Goal: Communication & Community: Answer question/provide support

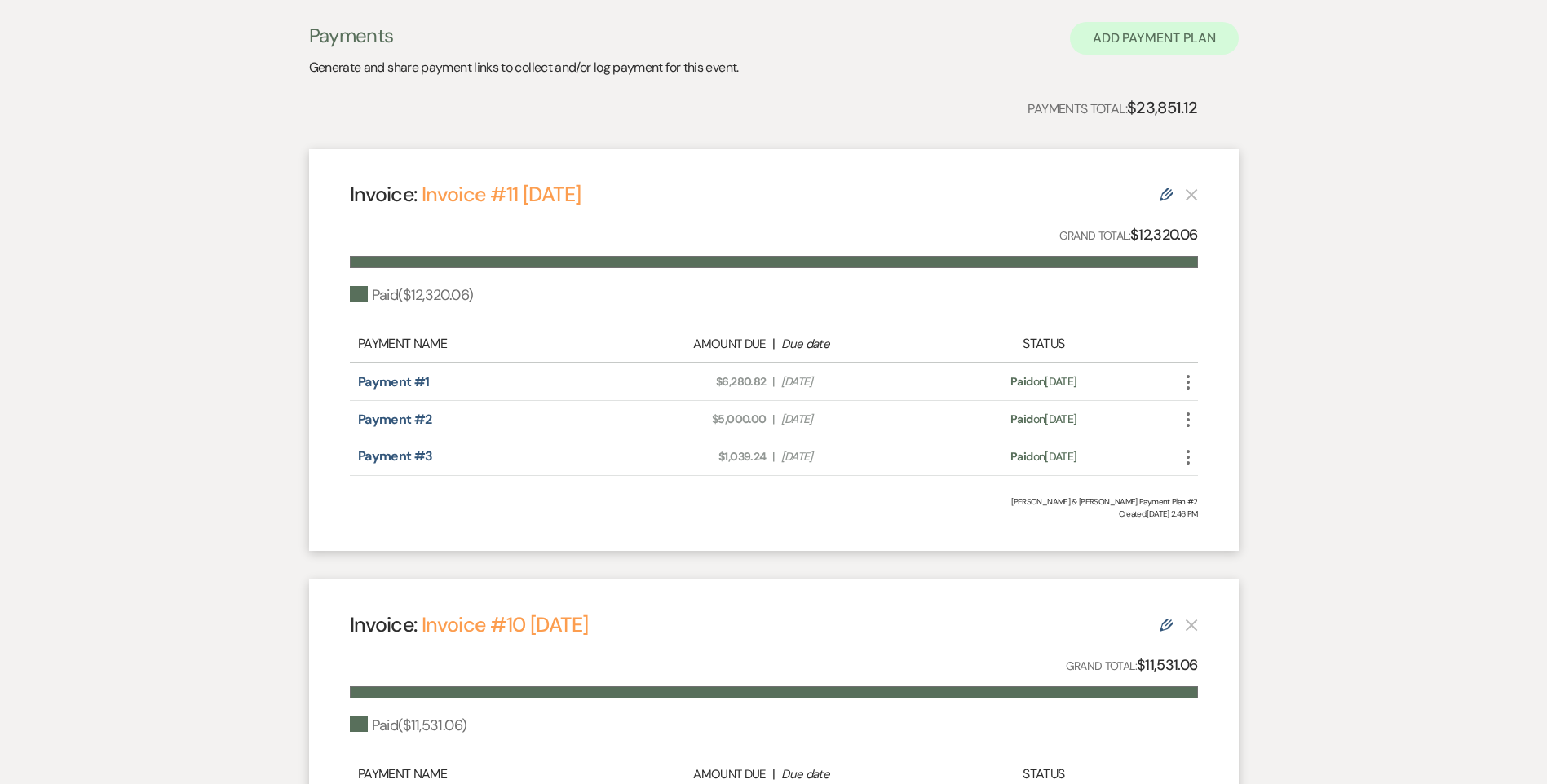
scroll to position [245, 0]
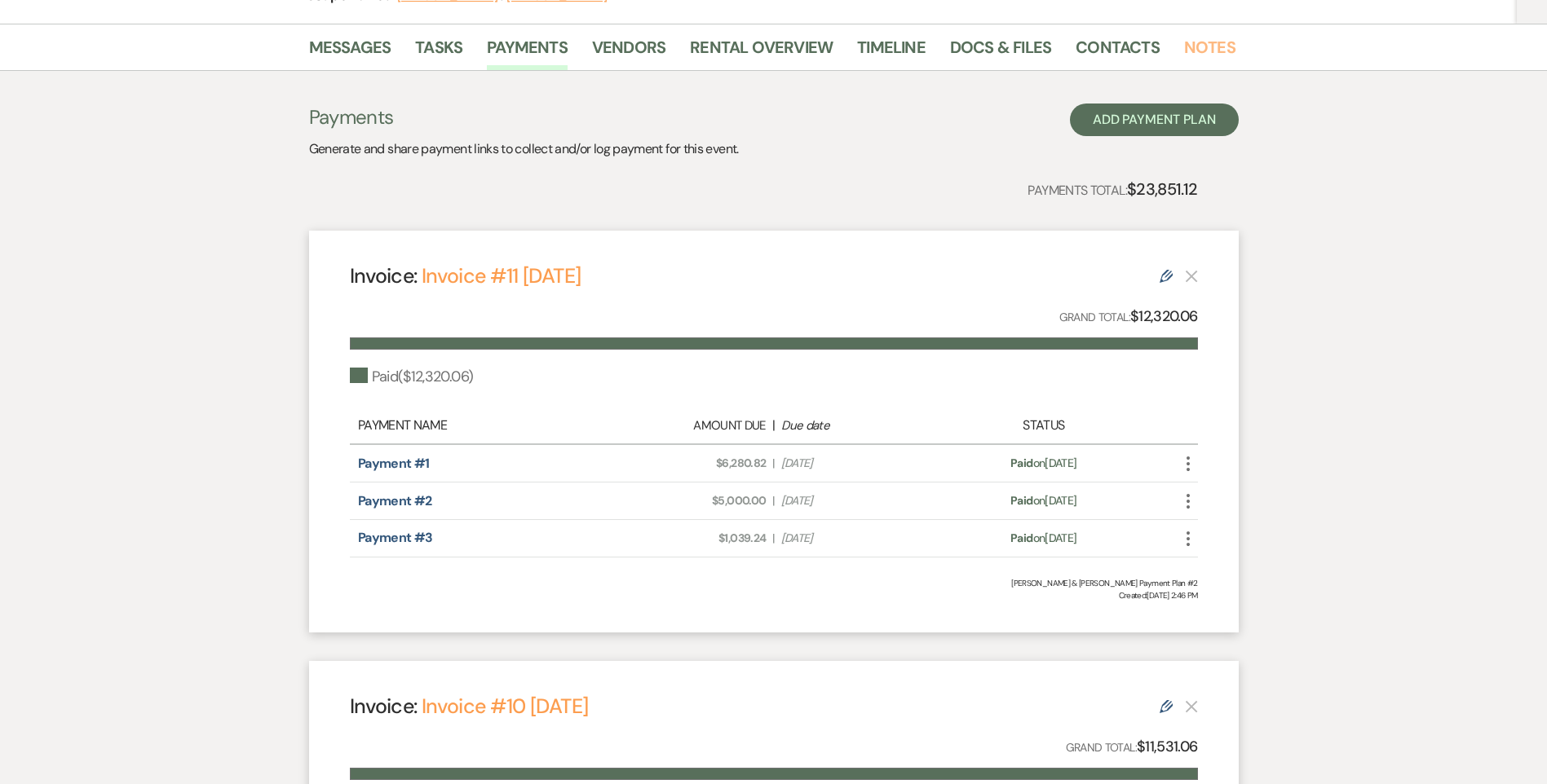
click at [1197, 56] on link "Notes" at bounding box center [1209, 51] width 51 height 36
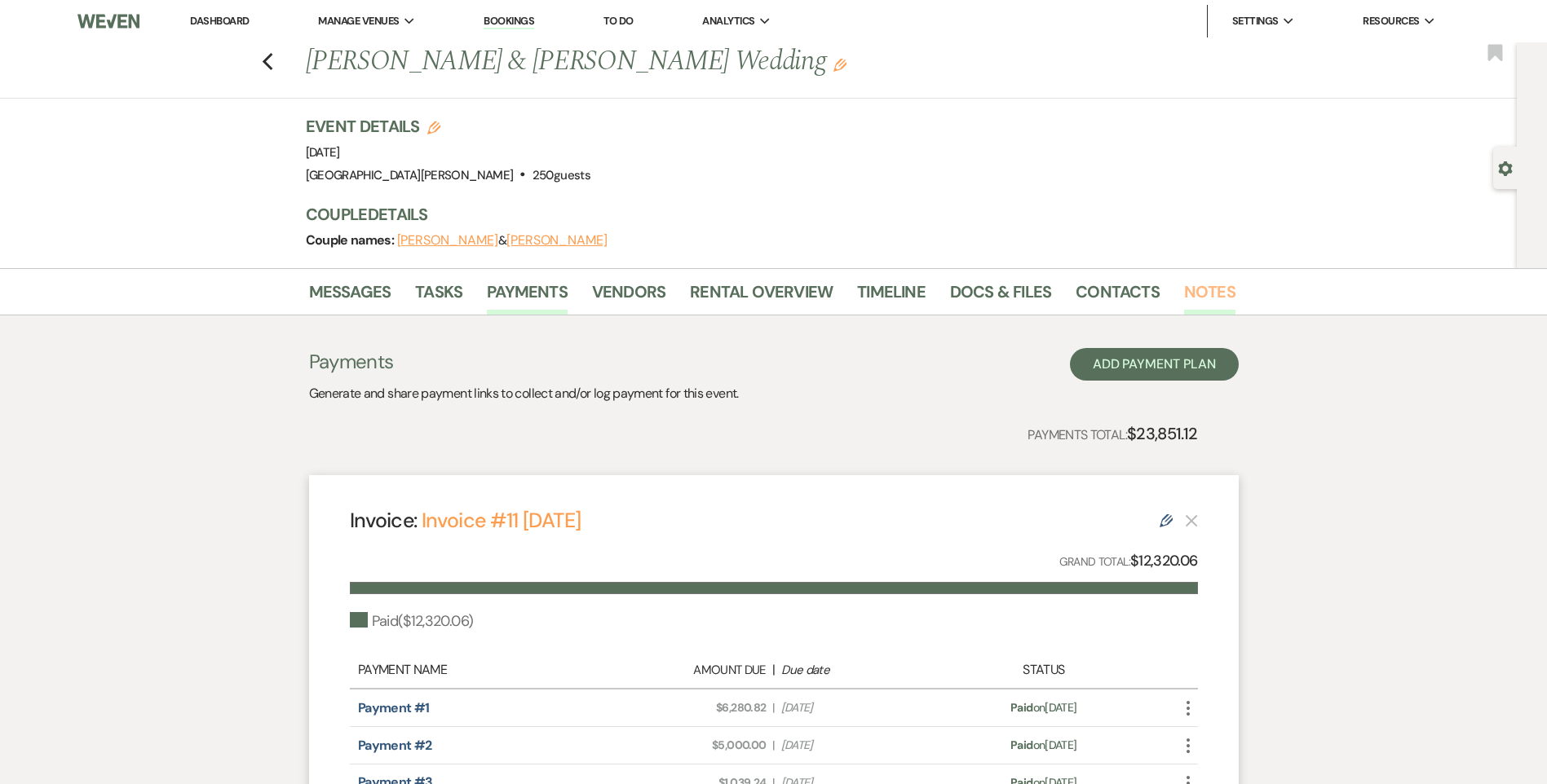
click at [1201, 297] on link "Notes" at bounding box center [1209, 296] width 51 height 36
click at [1192, 300] on link "Notes" at bounding box center [1209, 296] width 51 height 36
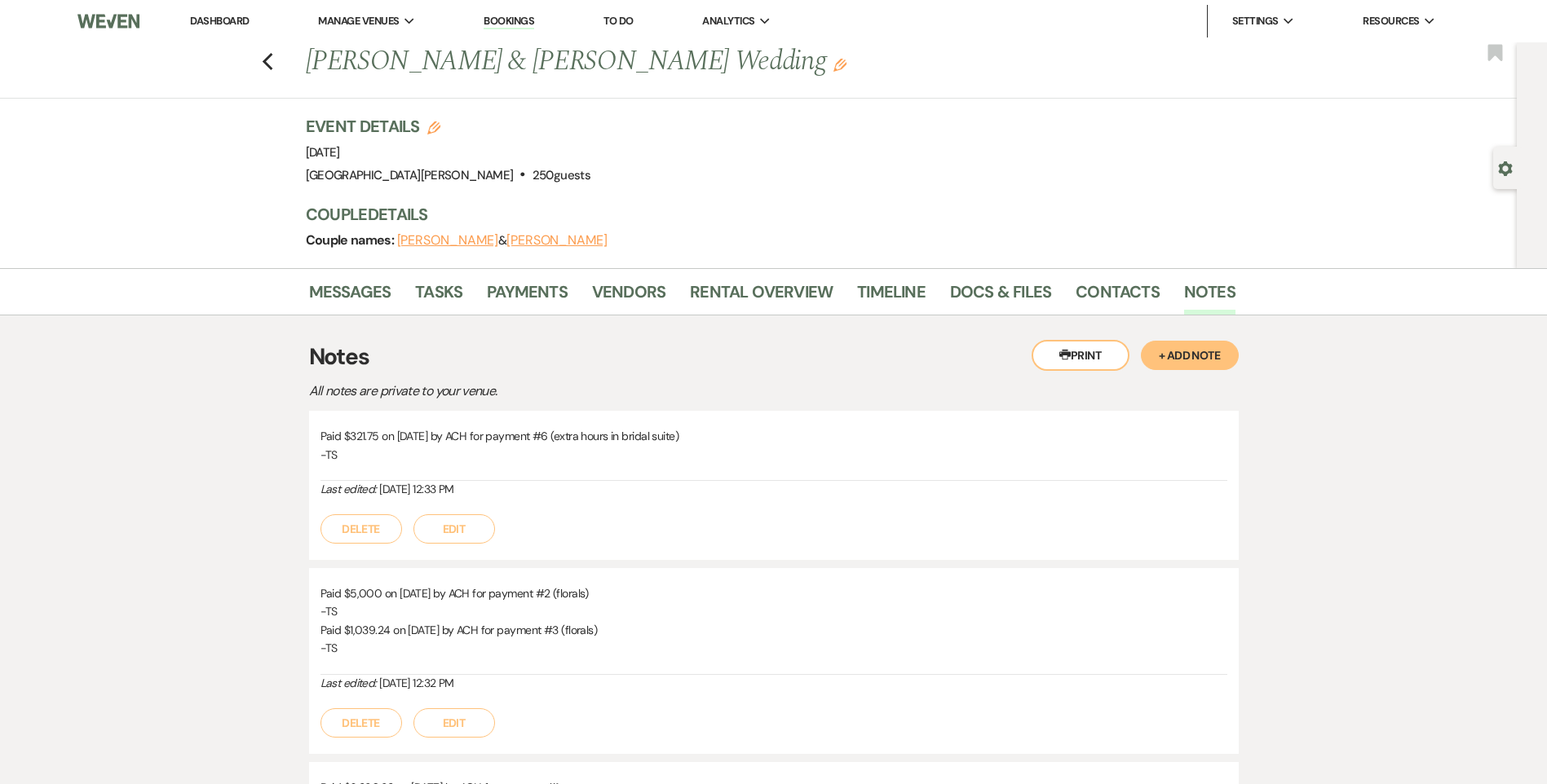
click at [1206, 364] on button "+ Add Note" at bounding box center [1189, 355] width 98 height 29
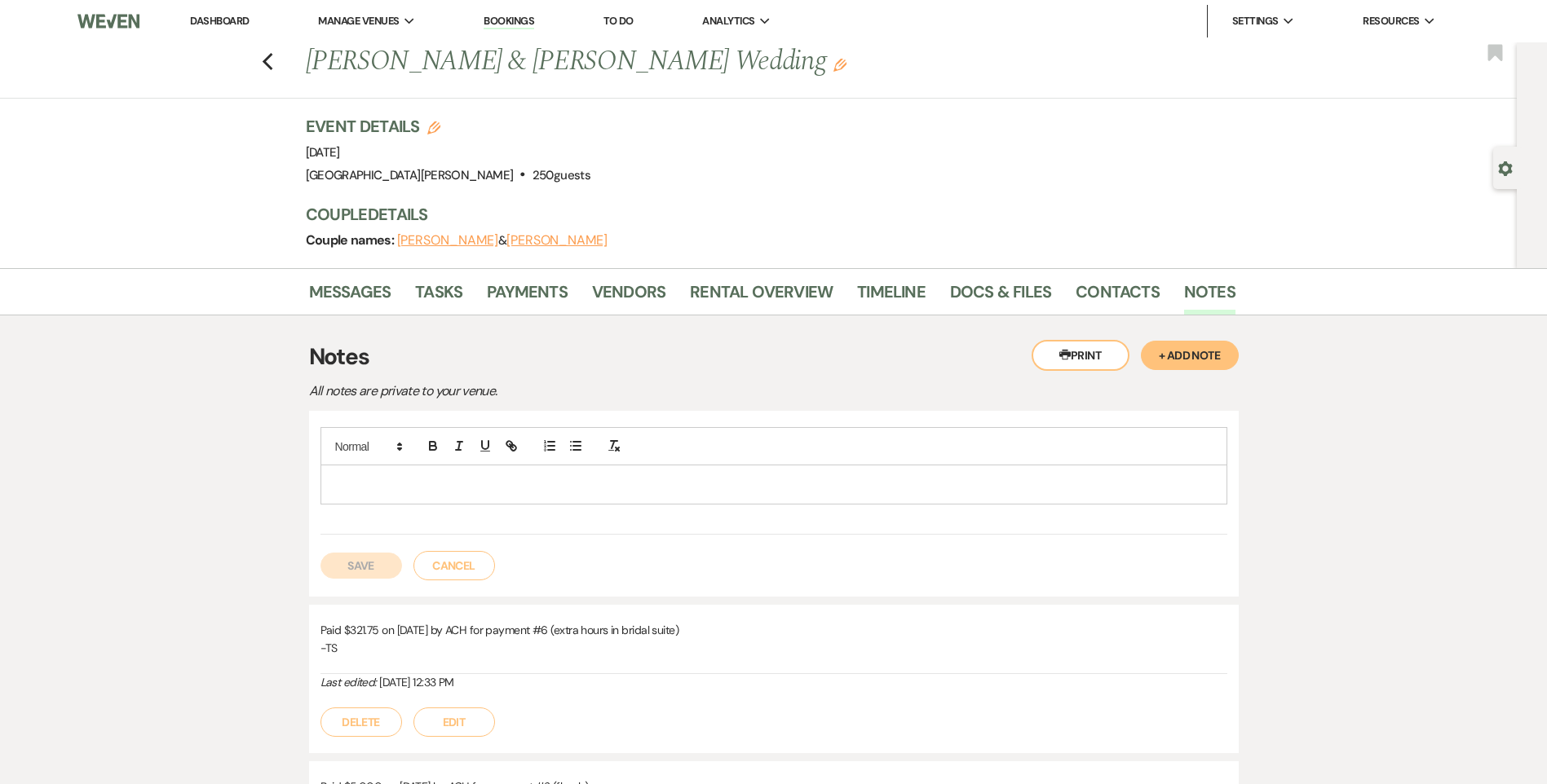
click at [800, 500] on div at bounding box center [774, 484] width 905 height 38
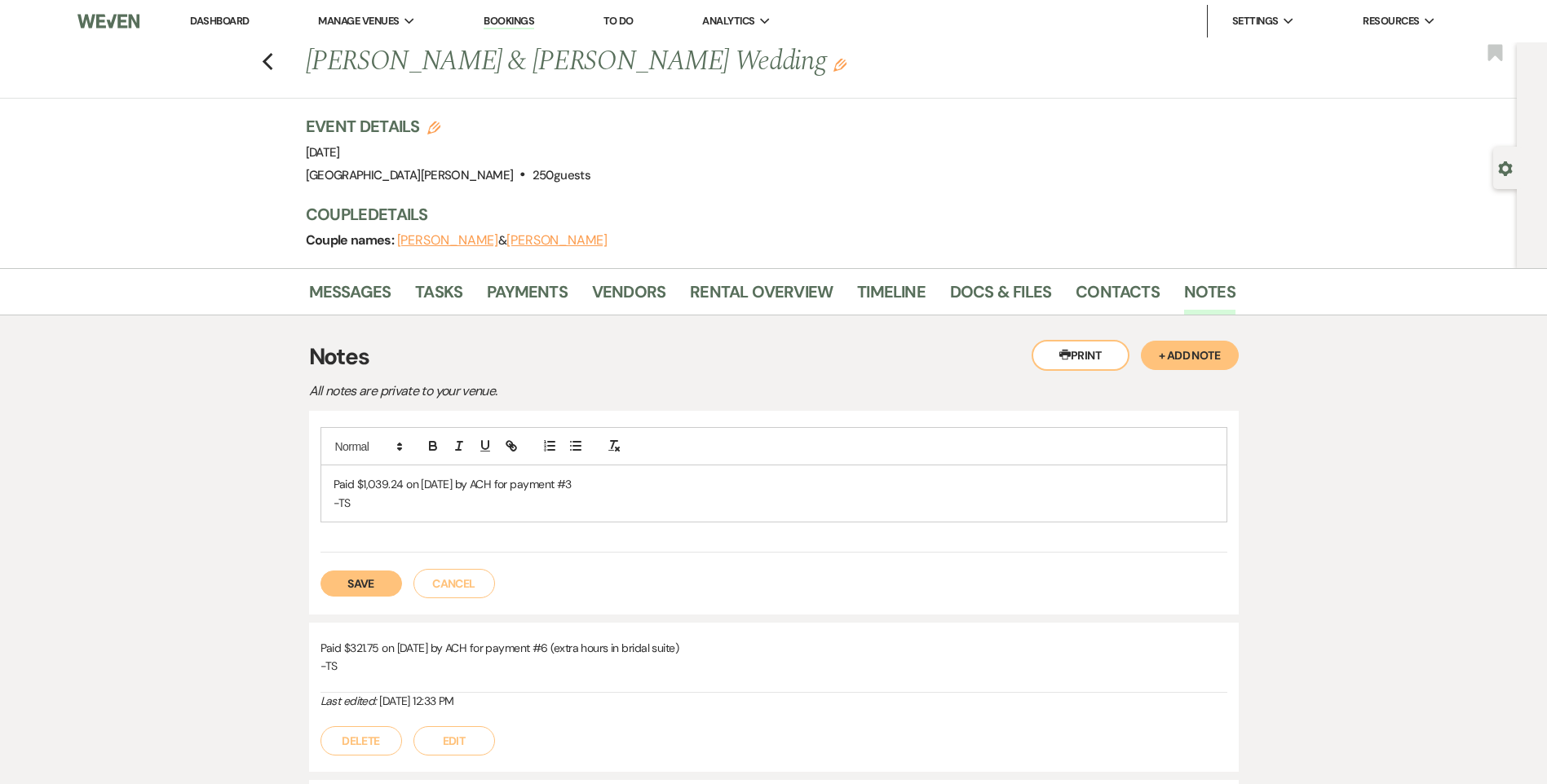
click at [385, 577] on button "Save" at bounding box center [361, 584] width 81 height 26
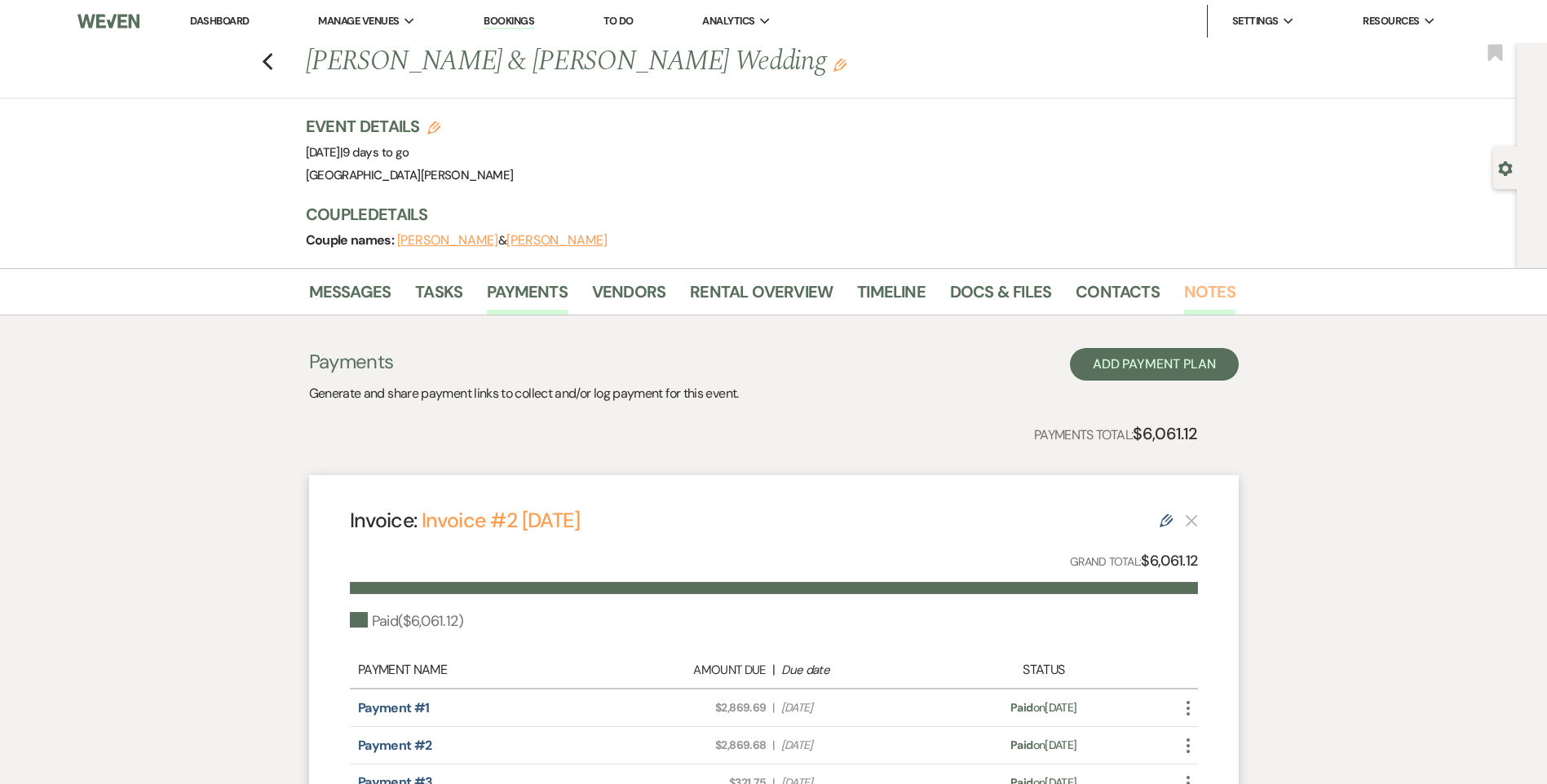
click at [1197, 292] on link "Notes" at bounding box center [1209, 296] width 51 height 36
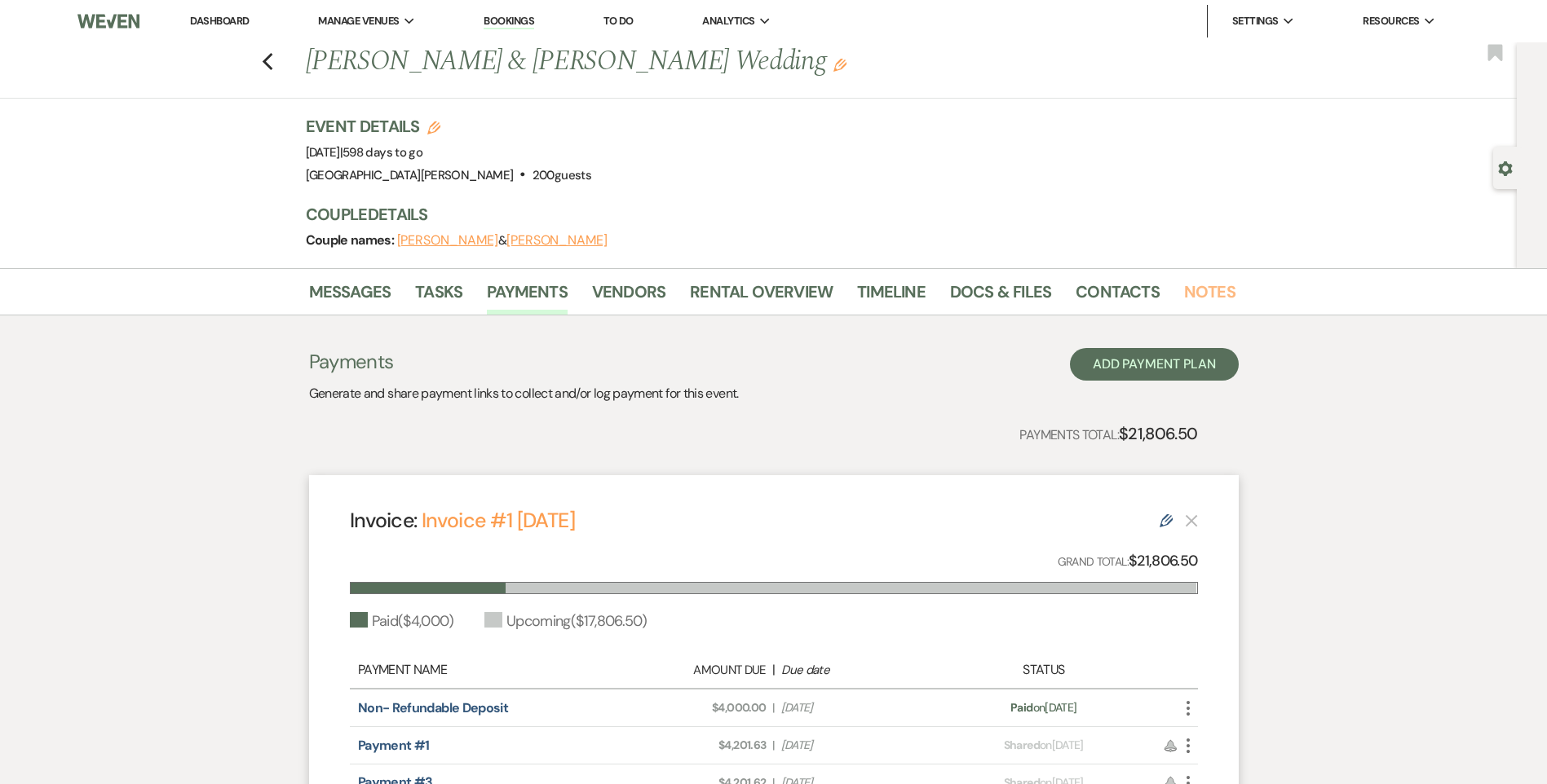
click at [1199, 291] on link "Notes" at bounding box center [1209, 296] width 51 height 36
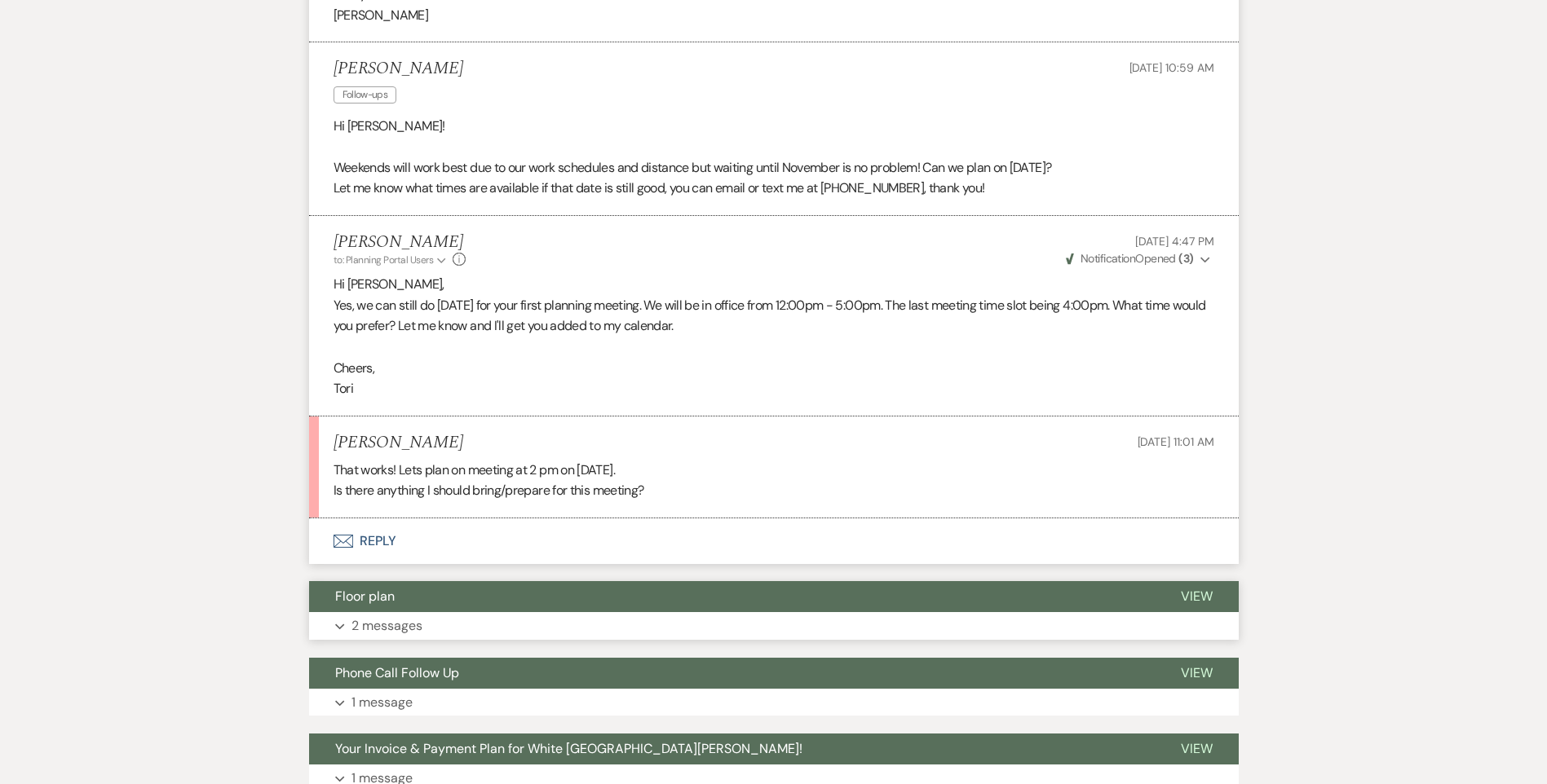
scroll to position [1222, 0]
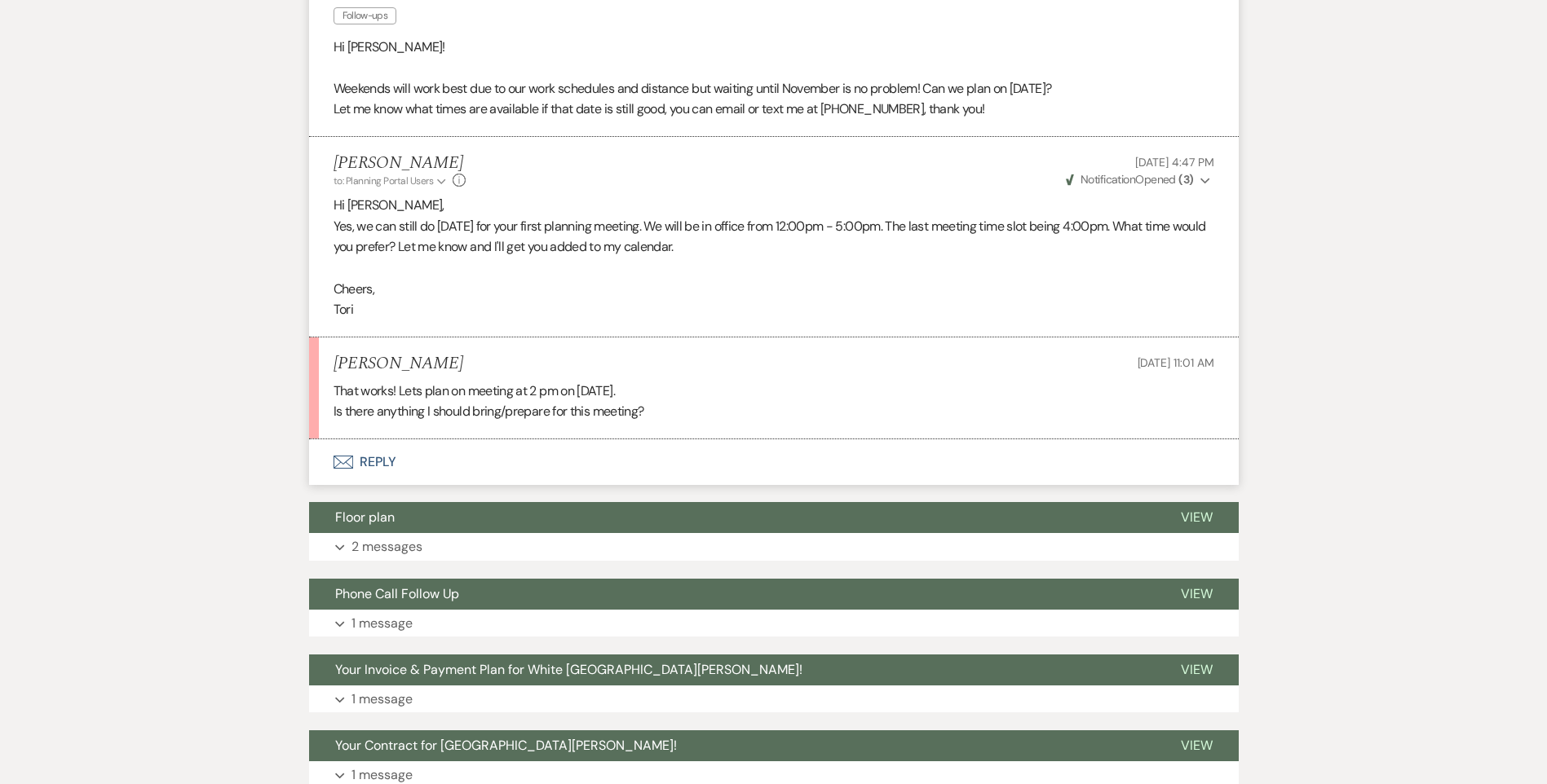
click at [375, 442] on button "Envelope Reply" at bounding box center [774, 462] width 929 height 45
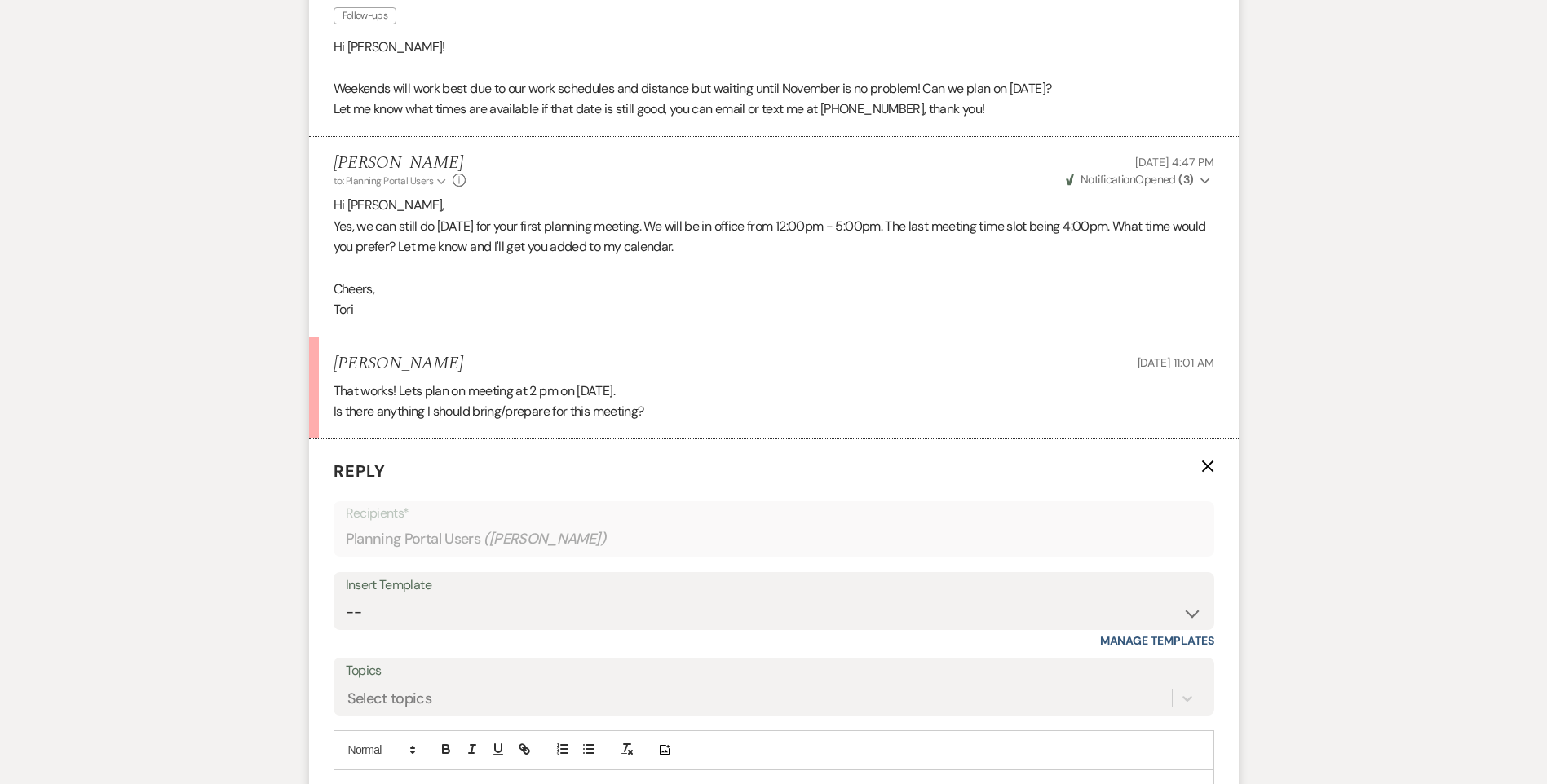
click at [373, 770] on div at bounding box center [774, 789] width 879 height 38
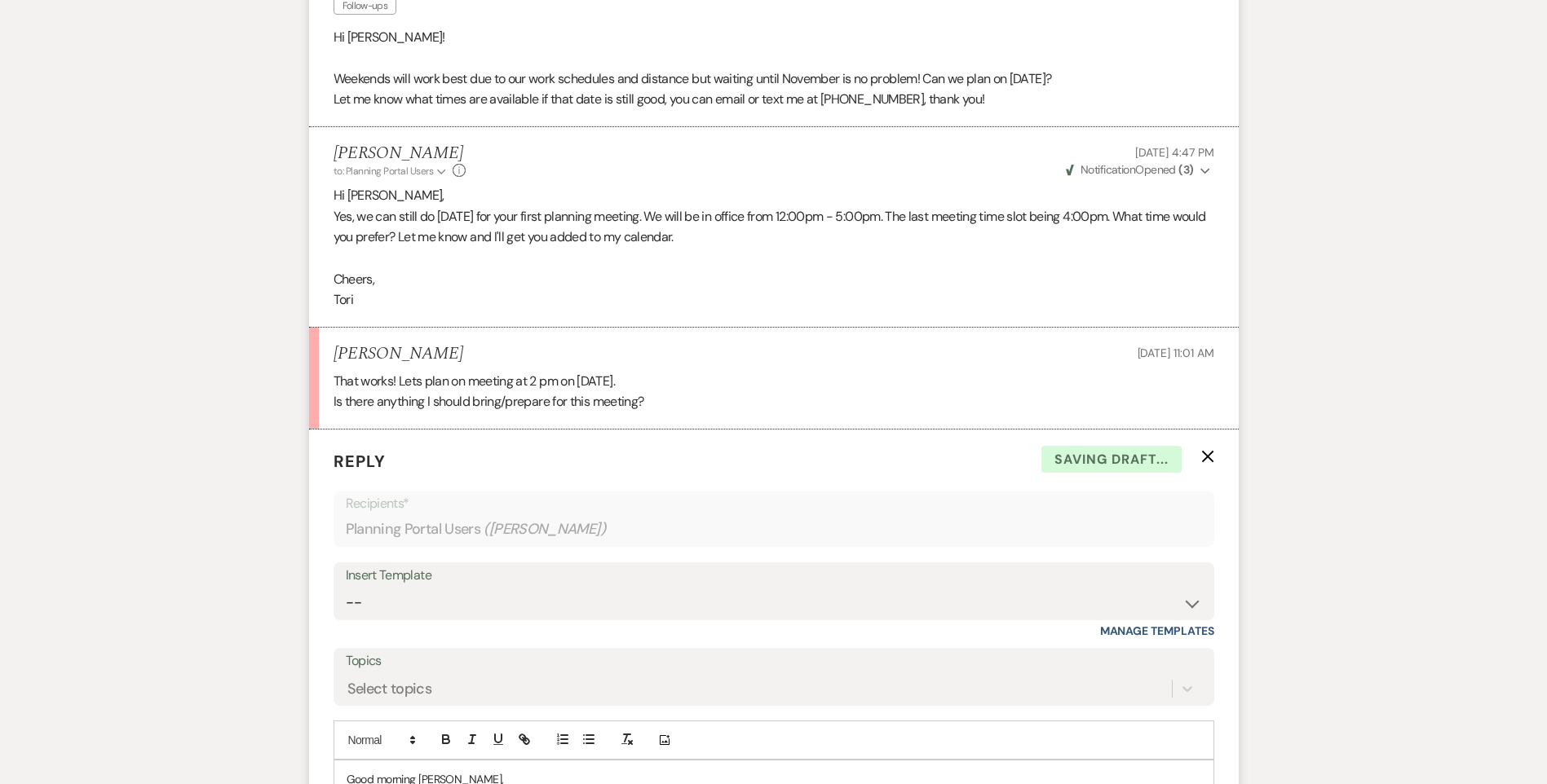
click at [804, 783] on p "I have you down for your first planning meeting [DATE][DATE] at 2:00-3:00pm." at bounding box center [774, 798] width 855 height 18
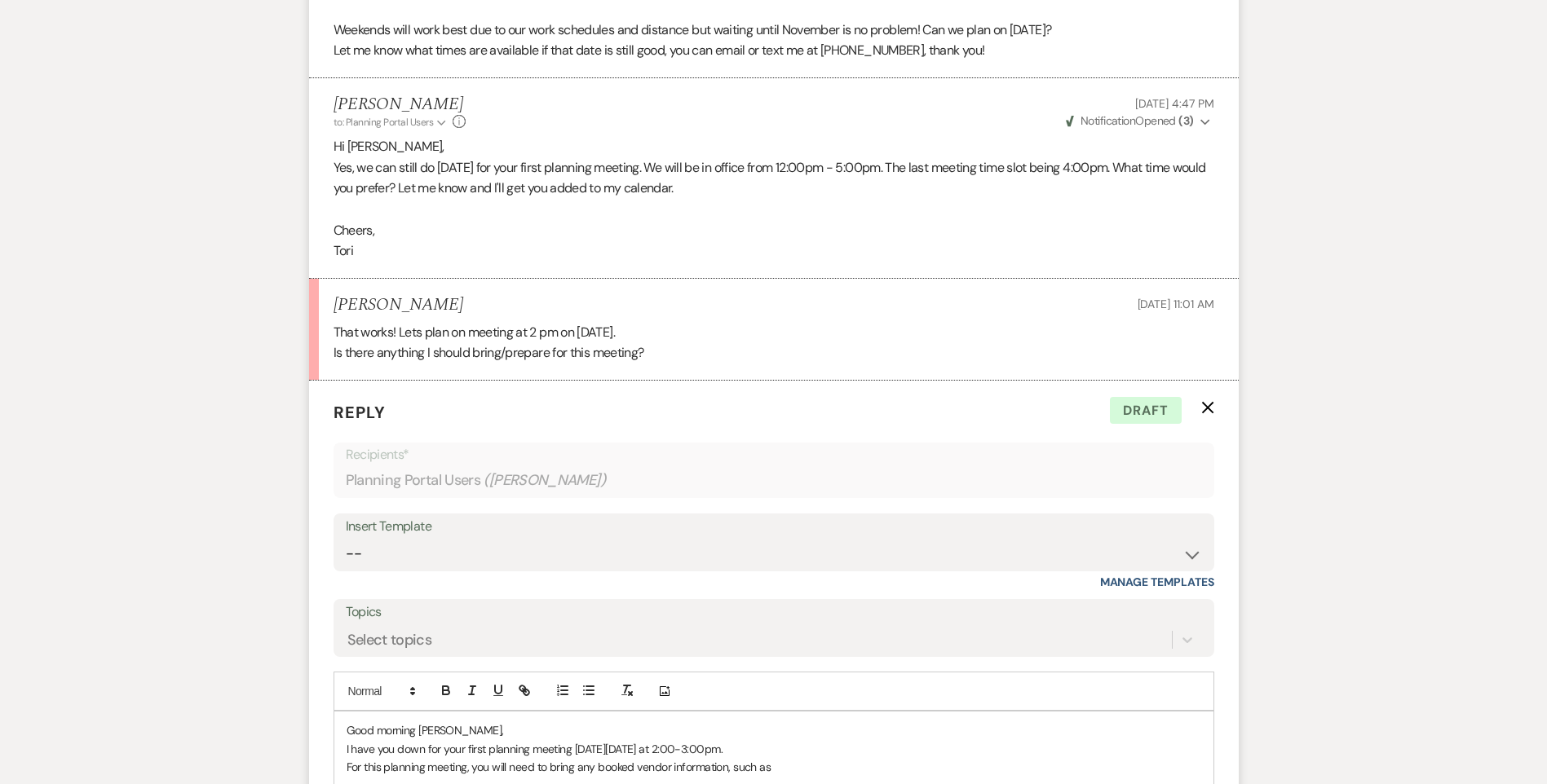
scroll to position [1333, 0]
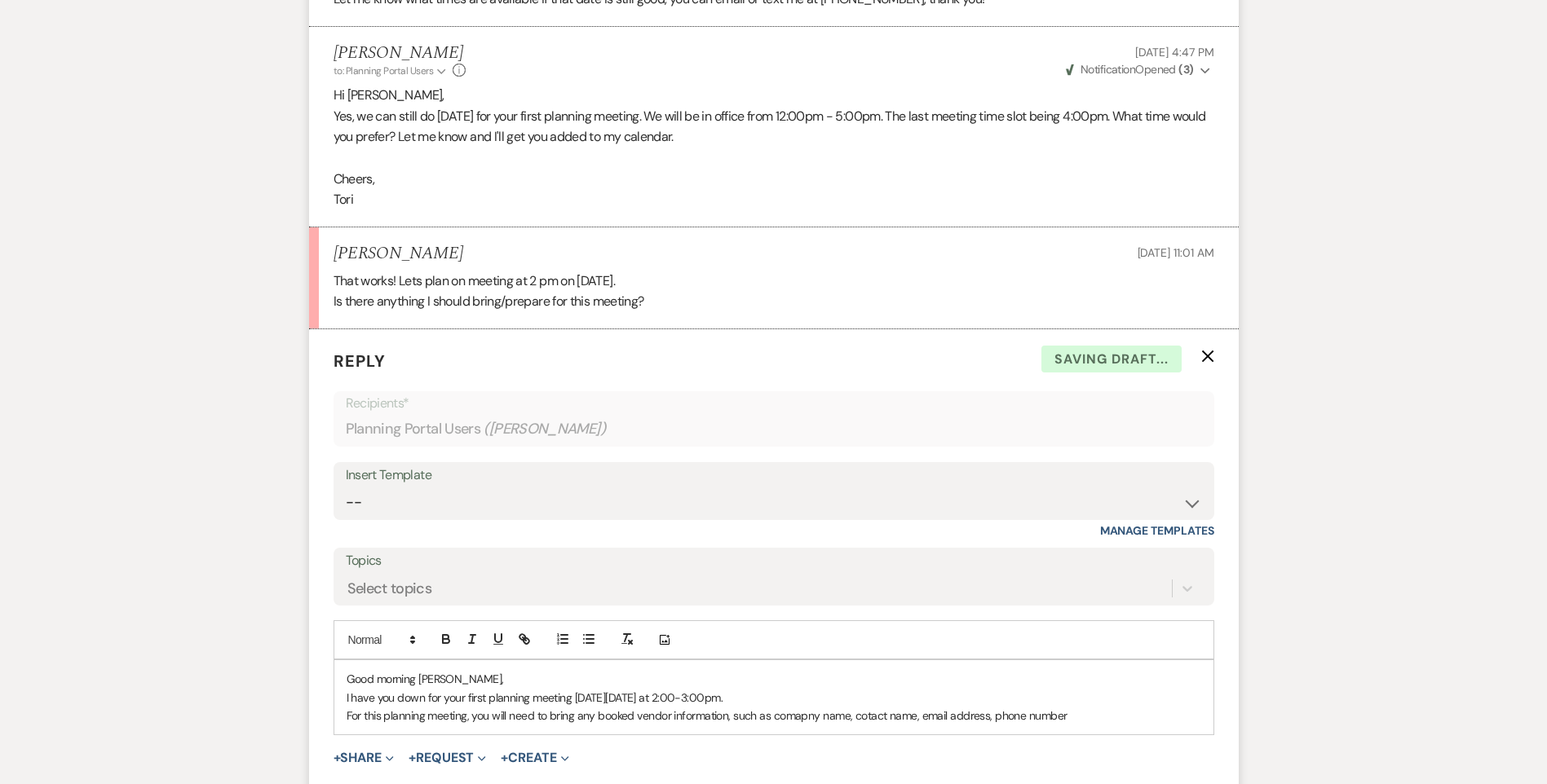
click at [989, 707] on p "For this planning meeting, you will need to bring any booked vendor information…" at bounding box center [774, 715] width 855 height 18
drag, startPoint x: 1110, startPoint y: 694, endPoint x: 1129, endPoint y: 658, distance: 40.7
click at [1119, 707] on p "For this planning meeting, you will need to bring any booked vendor information…" at bounding box center [774, 715] width 855 height 18
click at [1116, 707] on p "For this planning meeting, you will need to bring any booked vendor information…" at bounding box center [774, 715] width 855 height 18
click at [744, 712] on p "For this planning meeting, you will need to bring any booked vendor information…" at bounding box center [774, 725] width 855 height 37
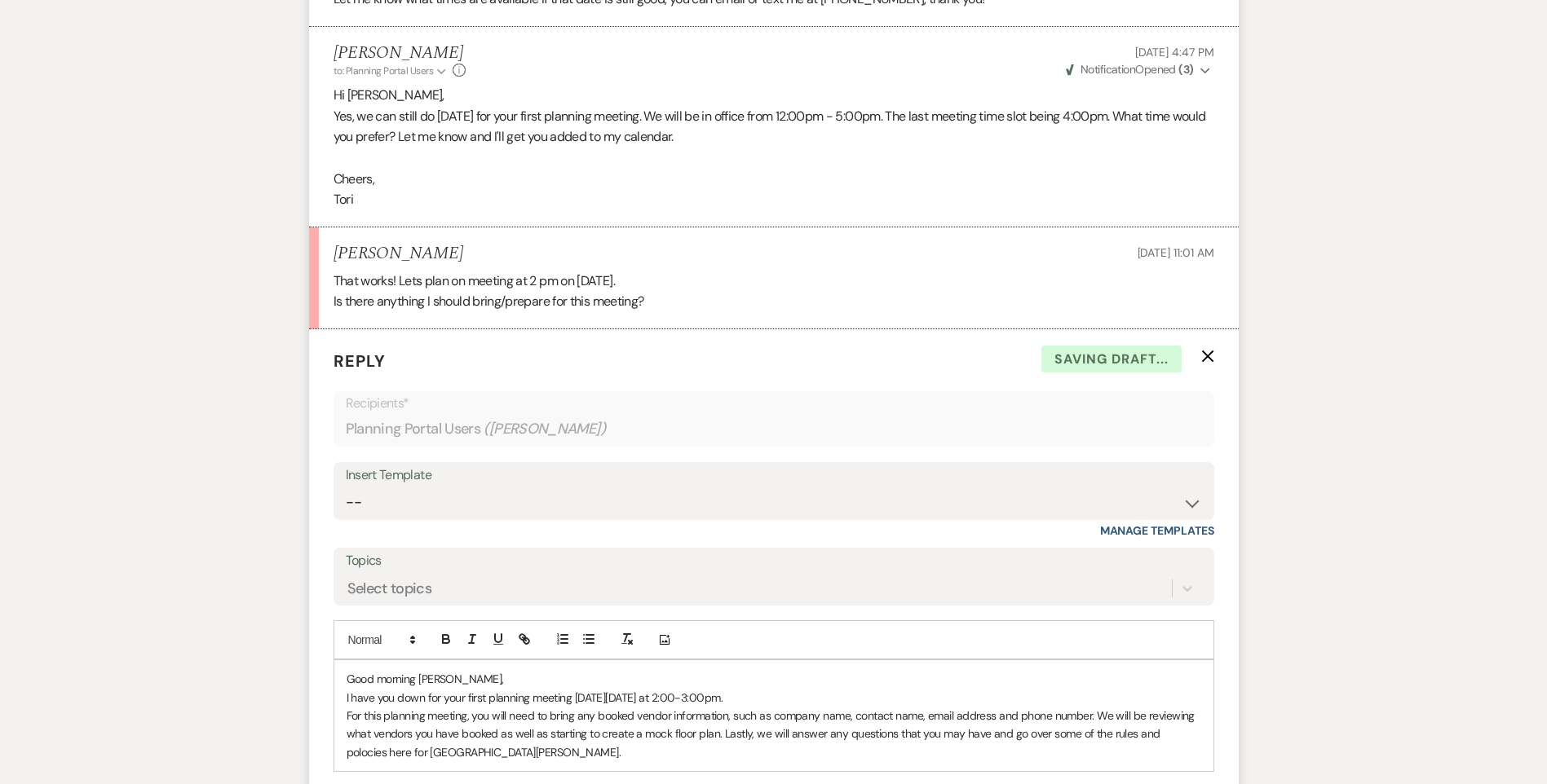
click at [1181, 724] on p "For this planning meeting, you will need to bring any booked vendor information…" at bounding box center [774, 734] width 855 height 54
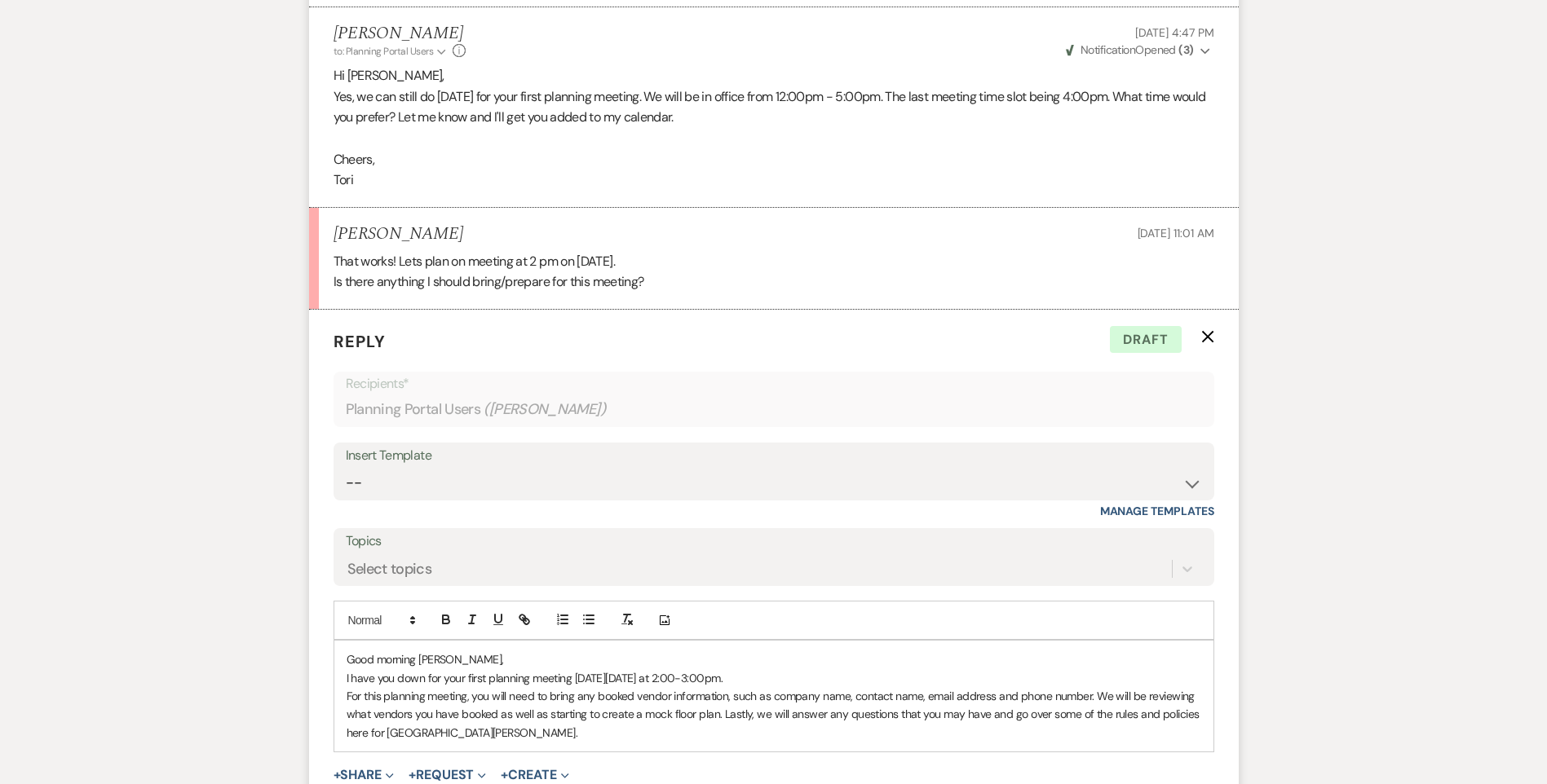
scroll to position [1414, 0]
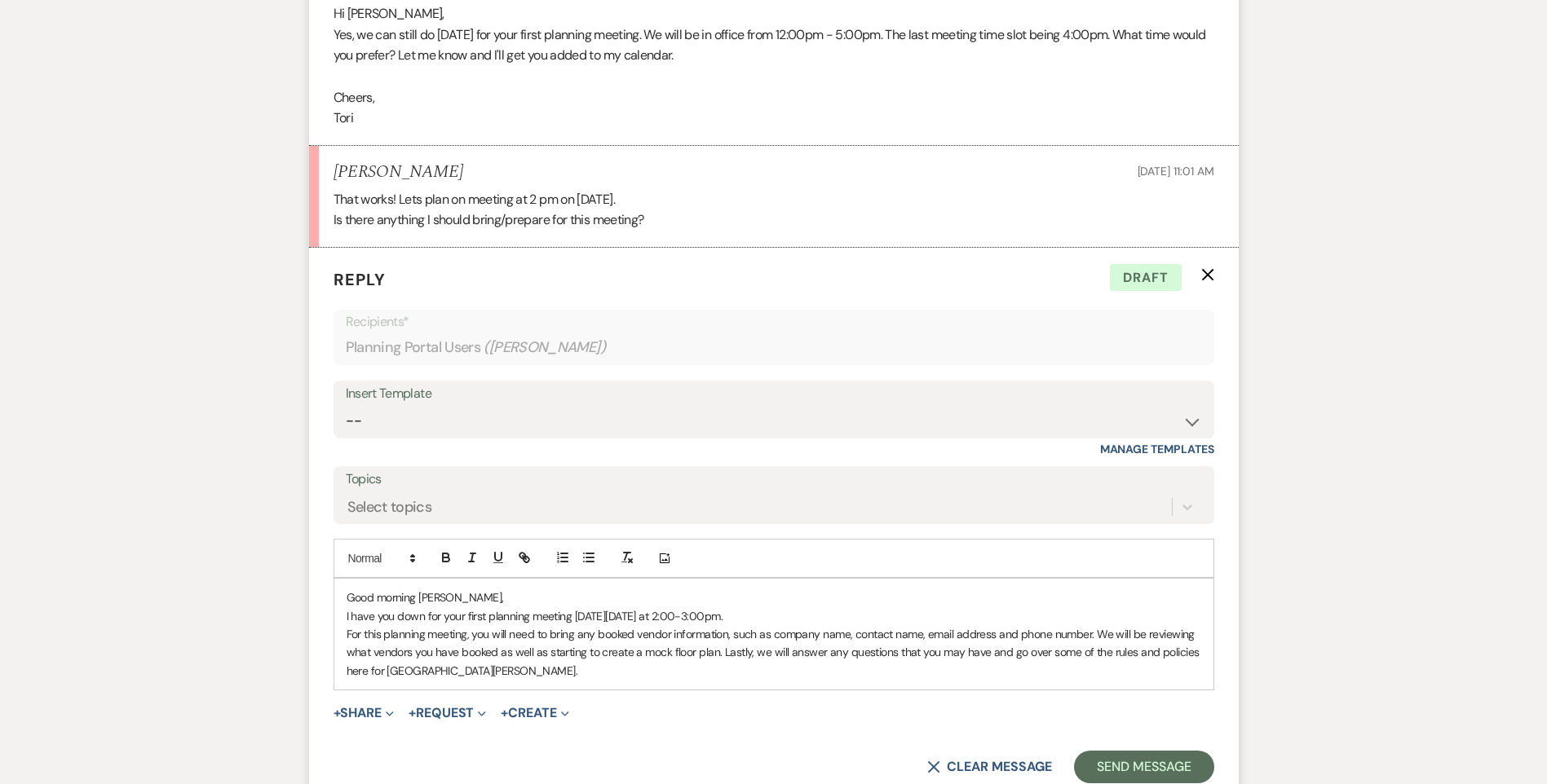
click at [526, 650] on p "For this planning meeting, you will need to bring any booked vendor information…" at bounding box center [774, 652] width 855 height 54
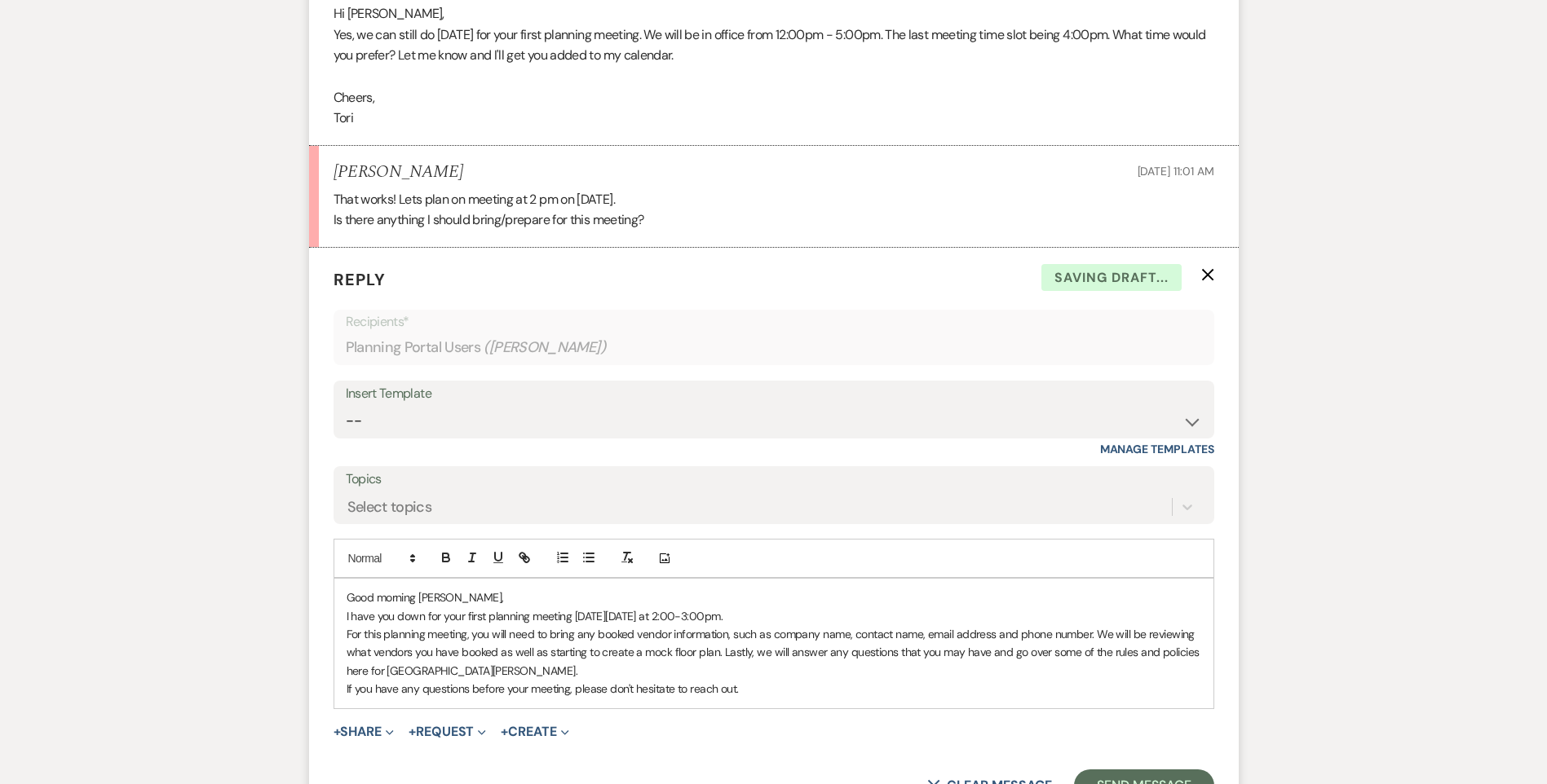
click at [742, 679] on p "If you have any questions before your meeting, please don't hesitate to reach o…" at bounding box center [774, 688] width 855 height 18
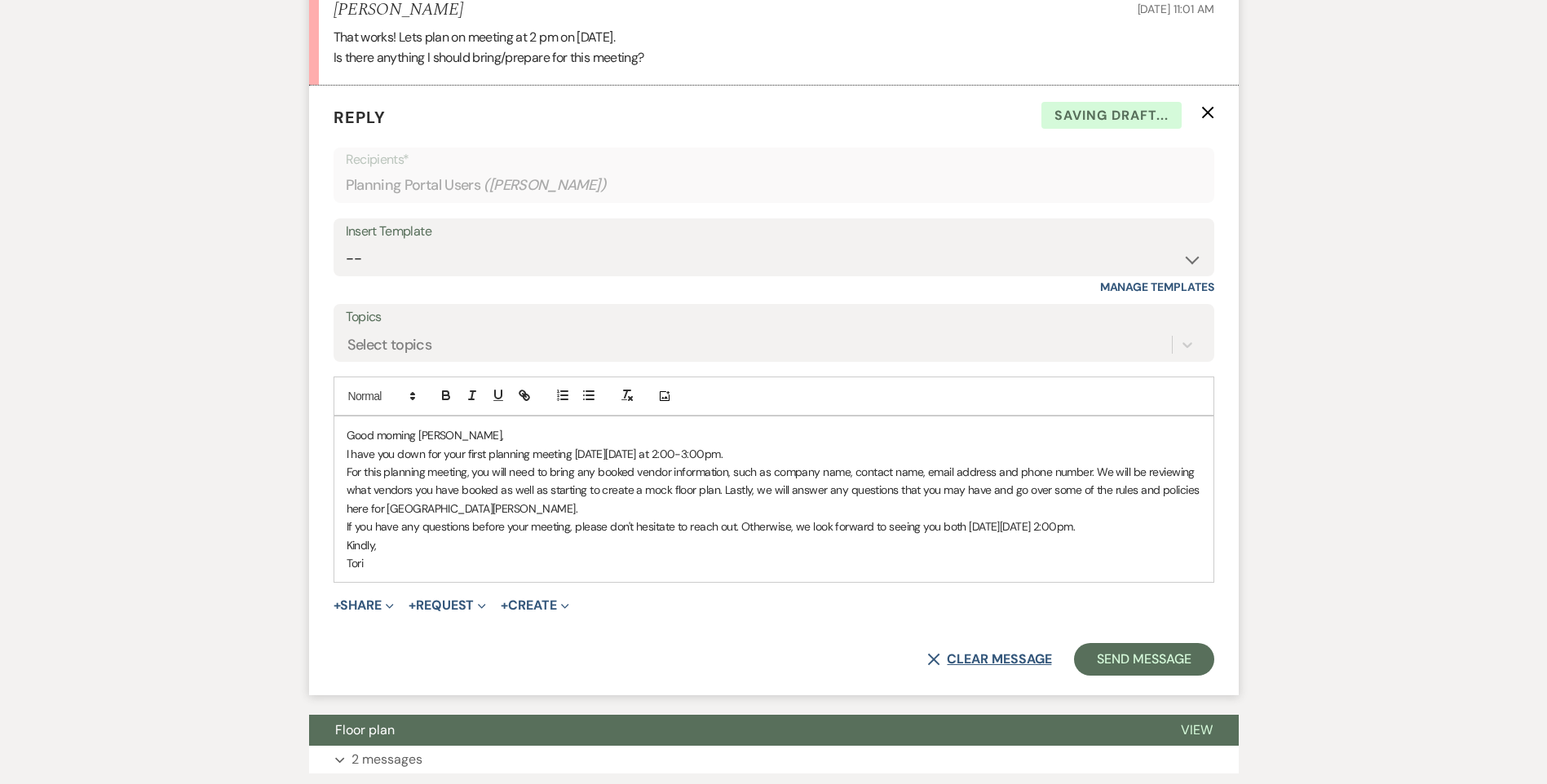
scroll to position [1578, 0]
click at [1129, 643] on button "Send Message" at bounding box center [1143, 659] width 139 height 33
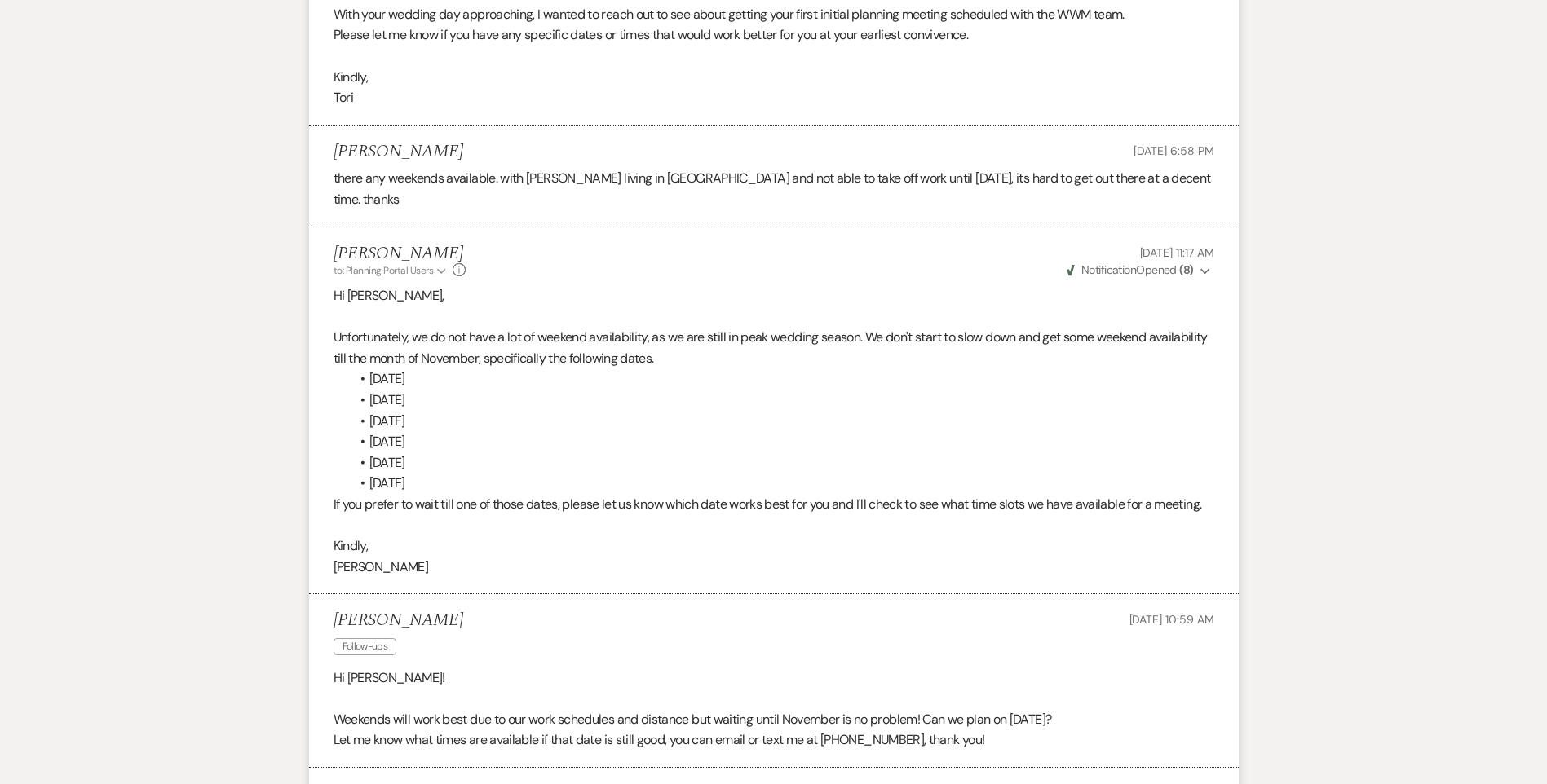
scroll to position [518, 0]
